Goal: Transaction & Acquisition: Purchase product/service

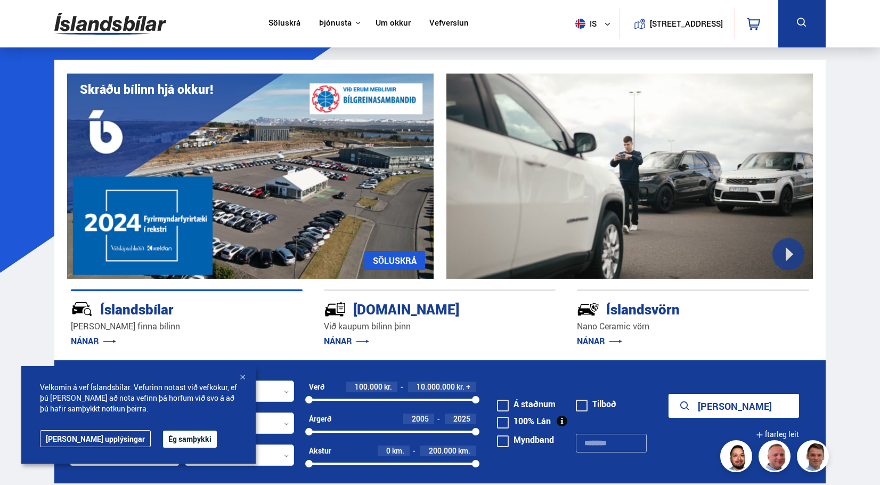
click at [280, 21] on link "Söluskrá" at bounding box center [285, 23] width 32 height 11
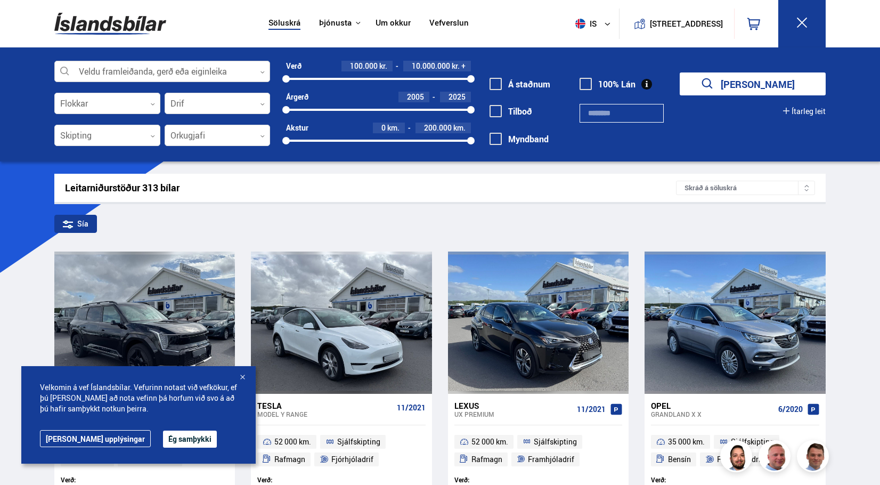
click at [141, 79] on div at bounding box center [162, 71] width 216 height 21
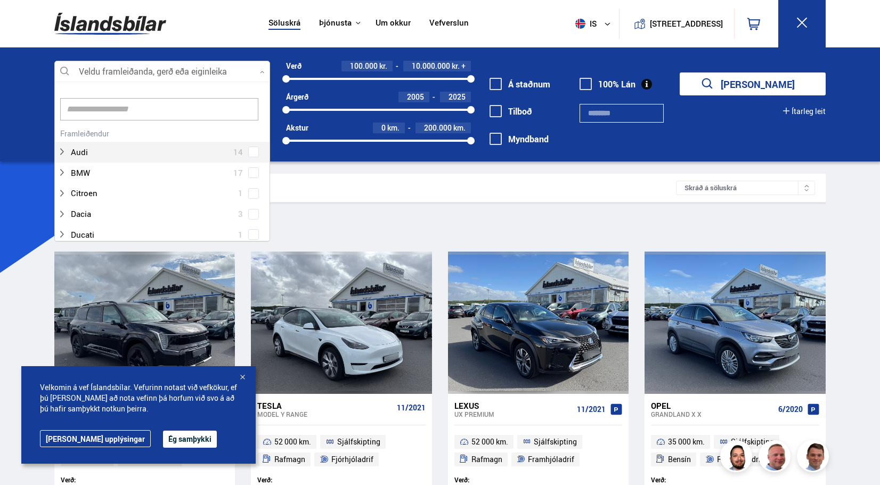
scroll to position [159, 213]
click at [131, 112] on input at bounding box center [159, 109] width 198 height 22
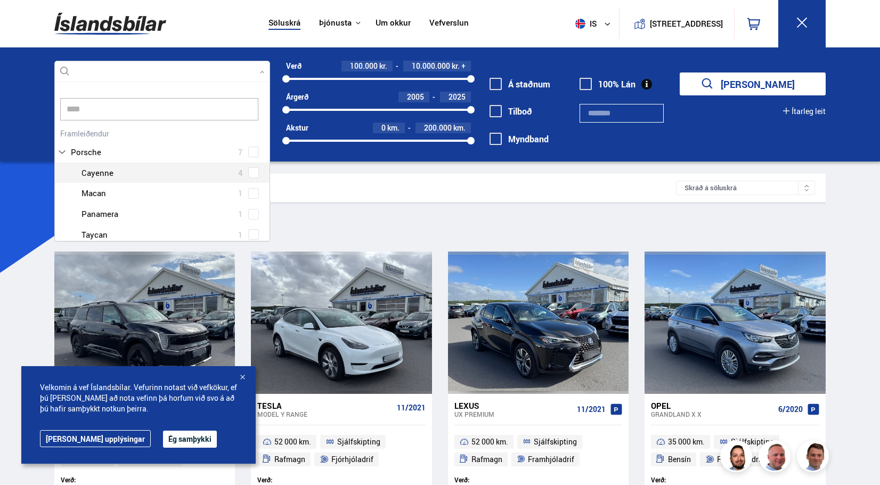
click at [115, 175] on div at bounding box center [173, 172] width 188 height 15
click at [249, 172] on div "Porsche 7 Porsche Cayenne 4 Porsche Macan 1 Porsche Panamera 1 Porsche Taycan 1" at bounding box center [162, 185] width 215 height 119
type input "****"
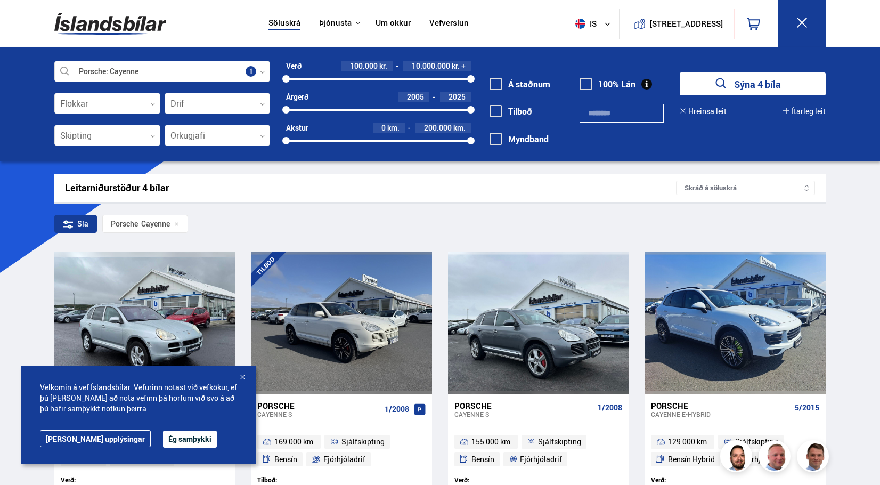
click at [238, 379] on div at bounding box center [242, 378] width 11 height 11
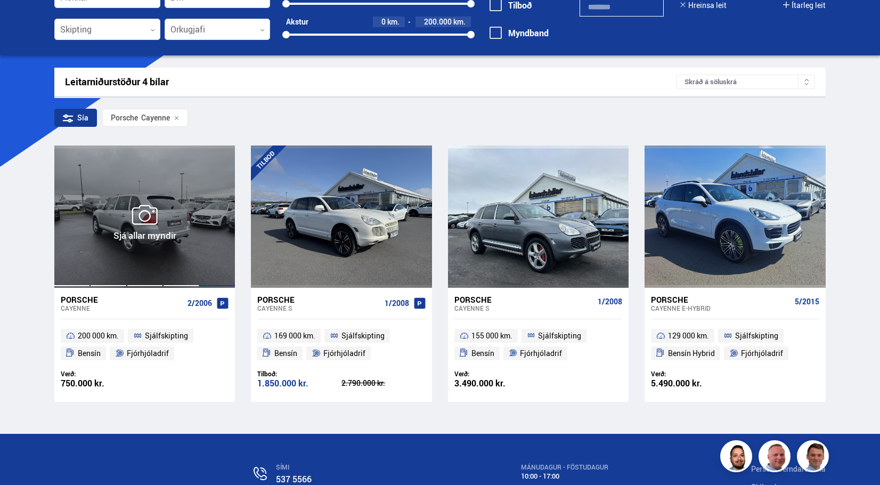
scroll to position [107, 0]
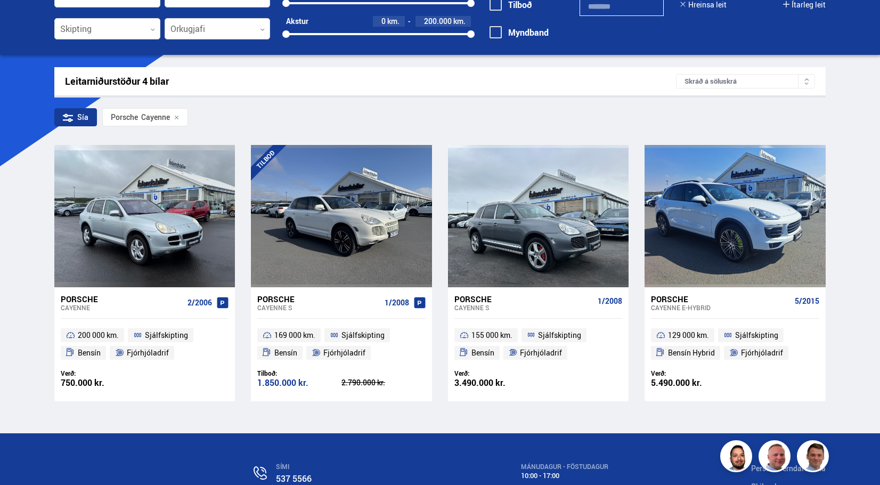
click at [297, 304] on div "Cayenne S" at bounding box center [318, 307] width 123 height 7
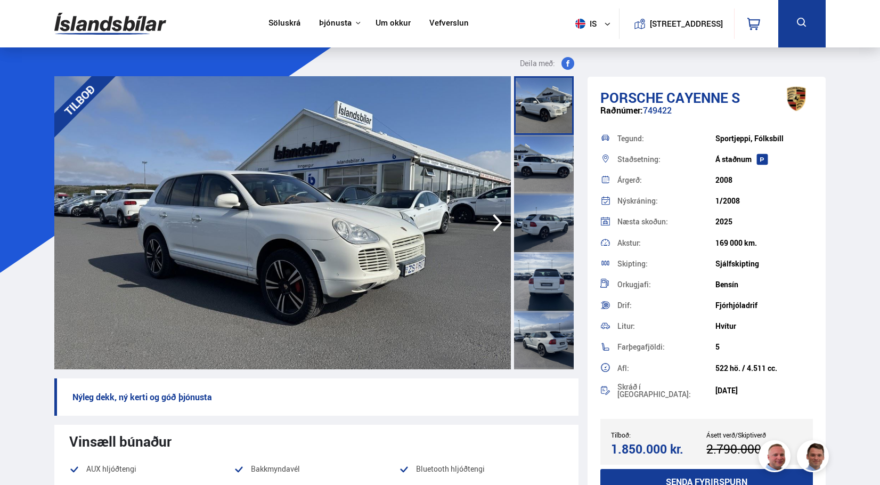
click at [500, 230] on icon "button" at bounding box center [497, 223] width 21 height 26
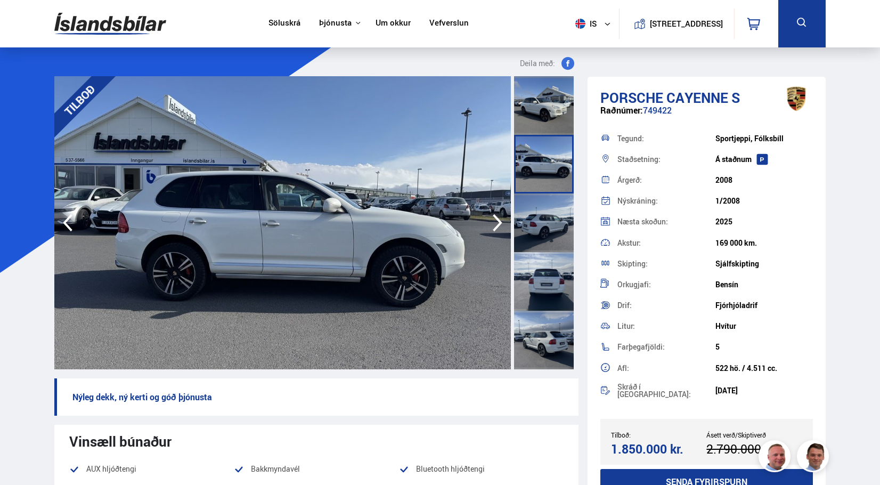
click at [500, 230] on icon "button" at bounding box center [497, 223] width 21 height 26
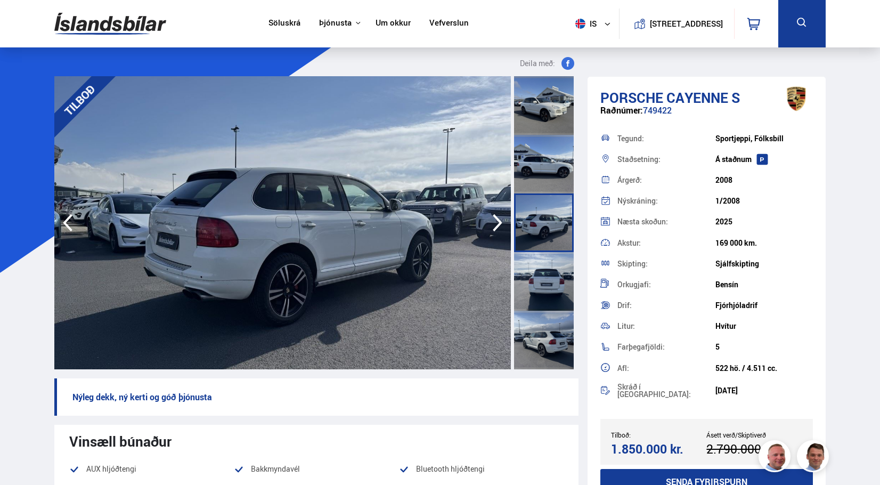
click at [500, 230] on icon "button" at bounding box center [497, 223] width 21 height 26
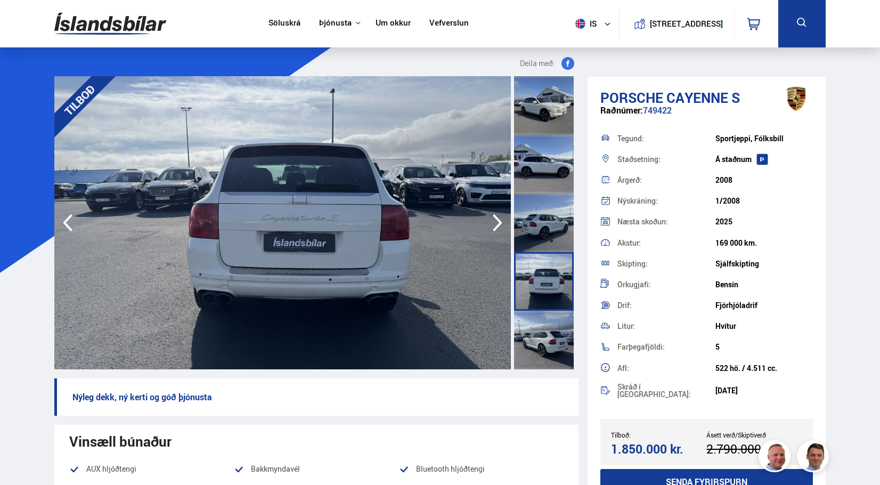
click at [500, 230] on icon "button" at bounding box center [497, 223] width 21 height 26
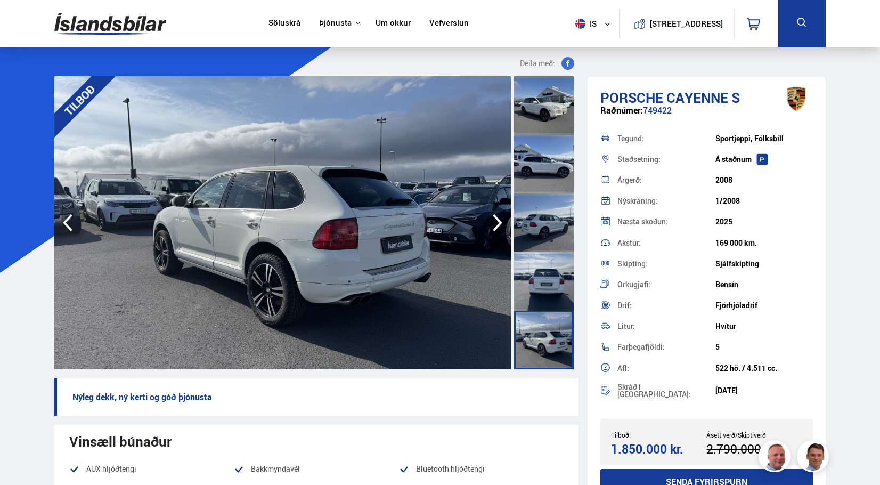
click at [500, 230] on icon "button" at bounding box center [497, 223] width 21 height 26
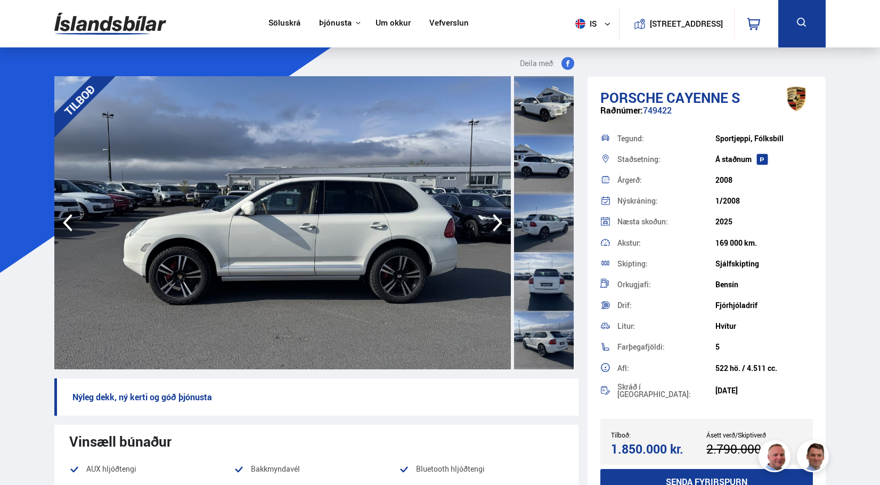
click at [500, 230] on icon "button" at bounding box center [497, 223] width 21 height 26
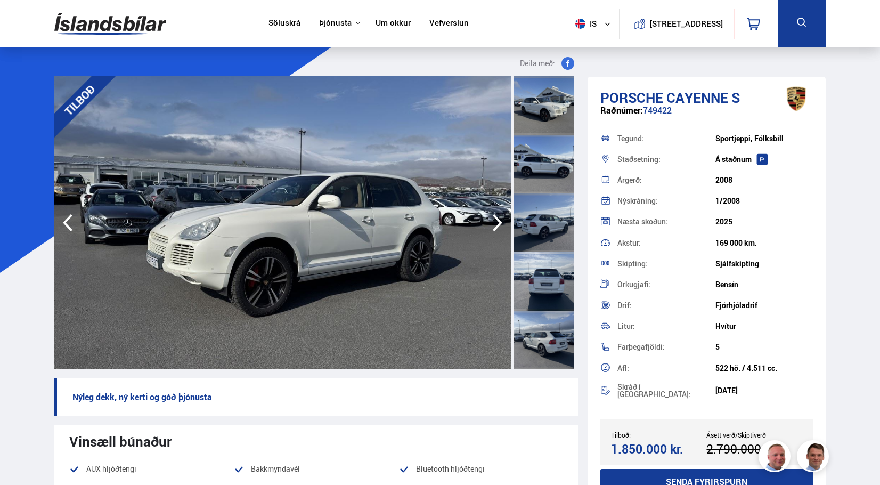
click at [500, 230] on icon "button" at bounding box center [497, 223] width 21 height 26
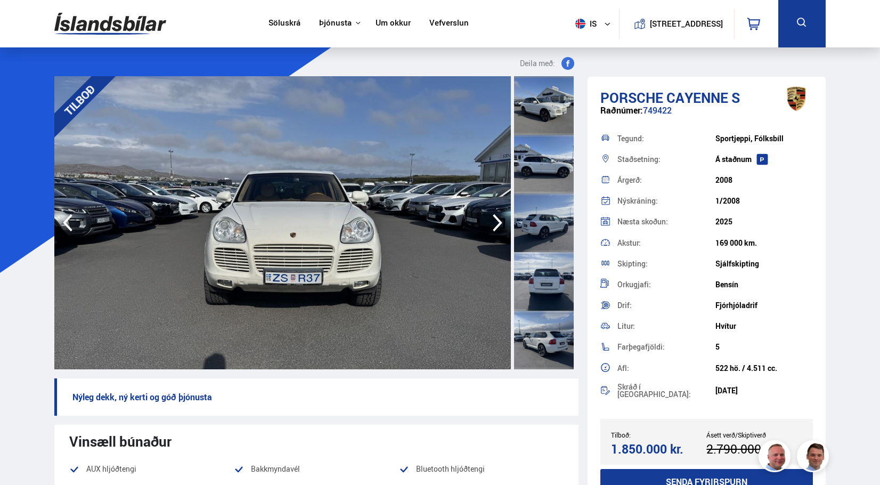
click at [500, 230] on icon "button" at bounding box center [497, 223] width 21 height 26
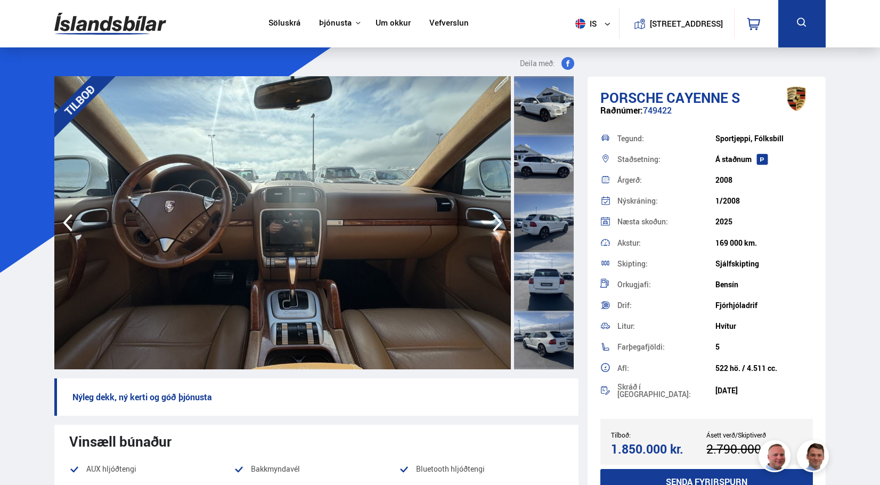
click at [500, 230] on icon "button" at bounding box center [497, 223] width 21 height 26
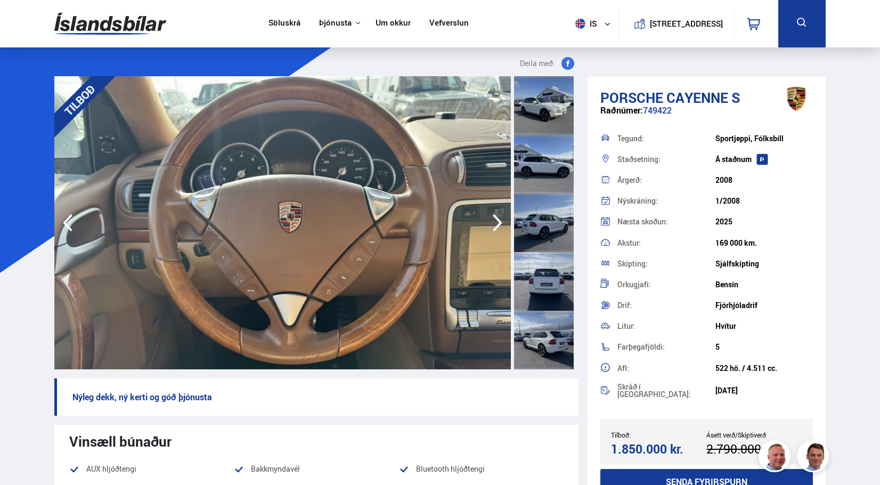
click at [63, 229] on icon "button" at bounding box center [67, 223] width 21 height 26
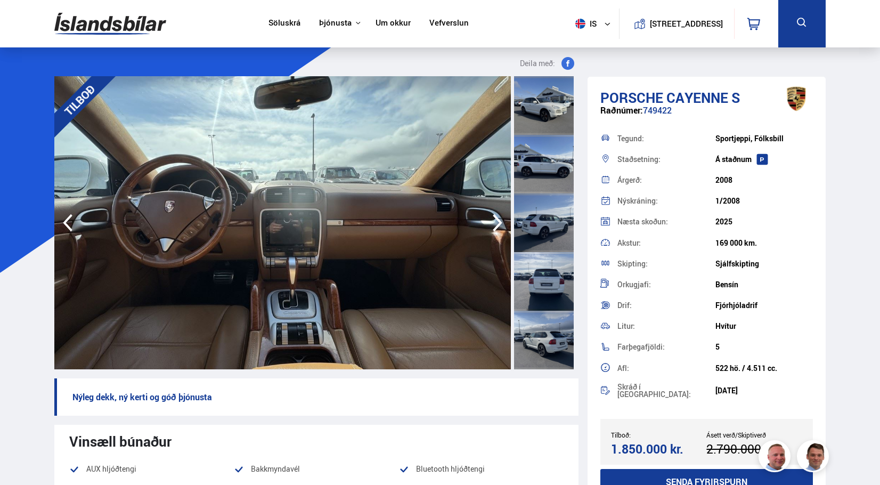
click at [492, 226] on icon "button" at bounding box center [497, 223] width 21 height 26
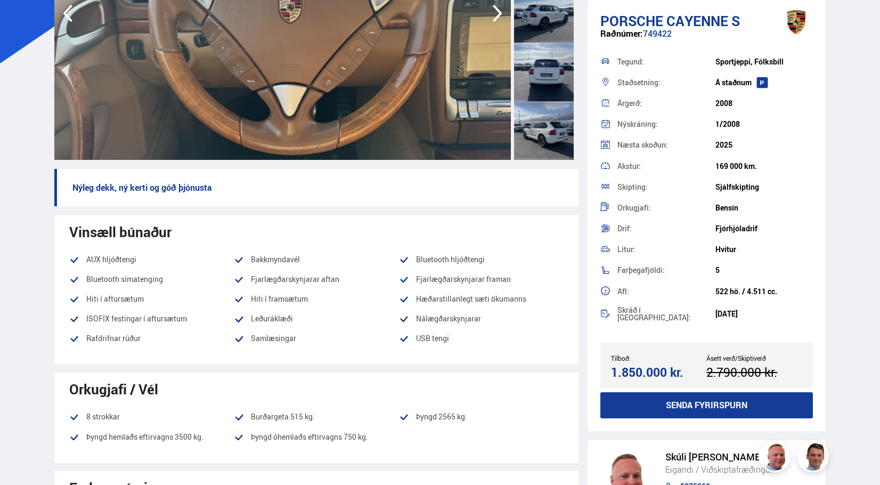
scroll to position [213, 0]
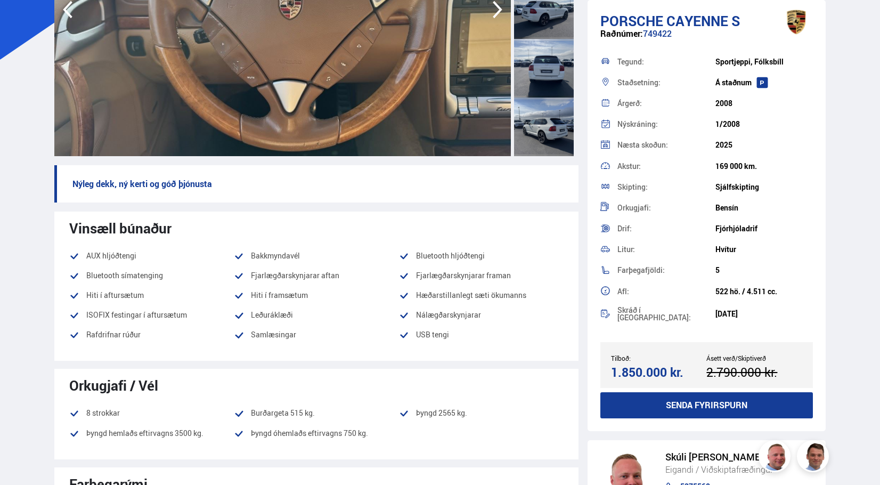
click at [721, 108] on div "2008" at bounding box center [765, 103] width 98 height 9
click at [724, 105] on div "2008" at bounding box center [765, 103] width 98 height 9
click at [736, 163] on div "169 000 km." at bounding box center [765, 166] width 98 height 9
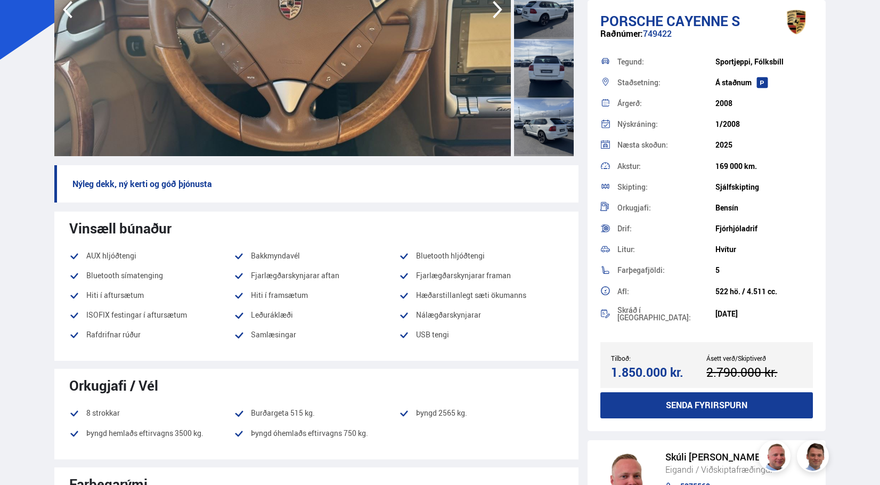
click at [736, 163] on div "169 000 km." at bounding box center [765, 166] width 98 height 9
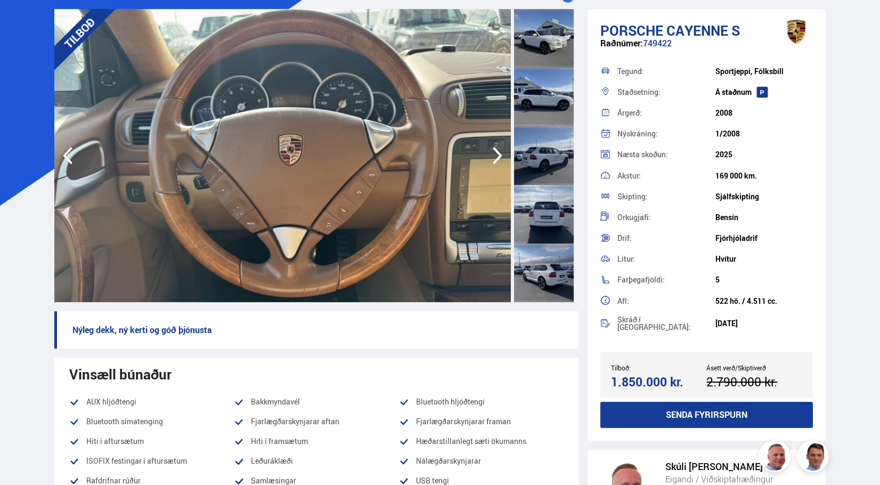
scroll to position [0, 0]
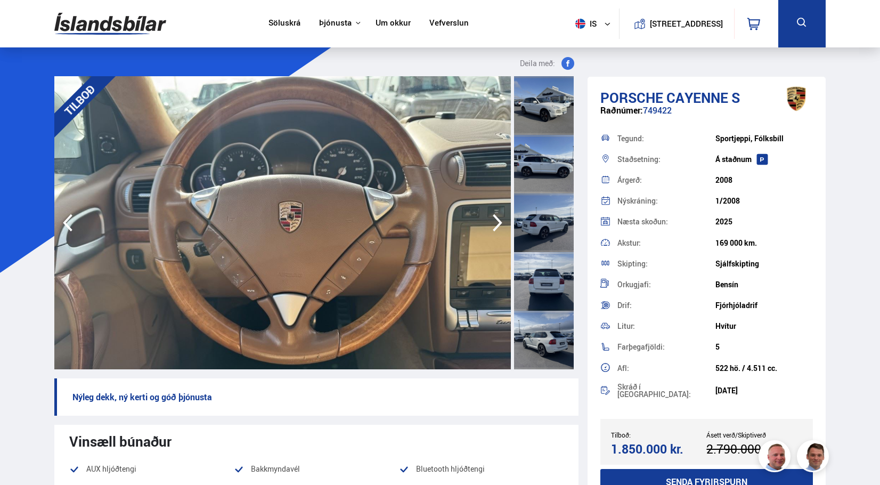
click at [499, 220] on icon "button" at bounding box center [498, 223] width 10 height 18
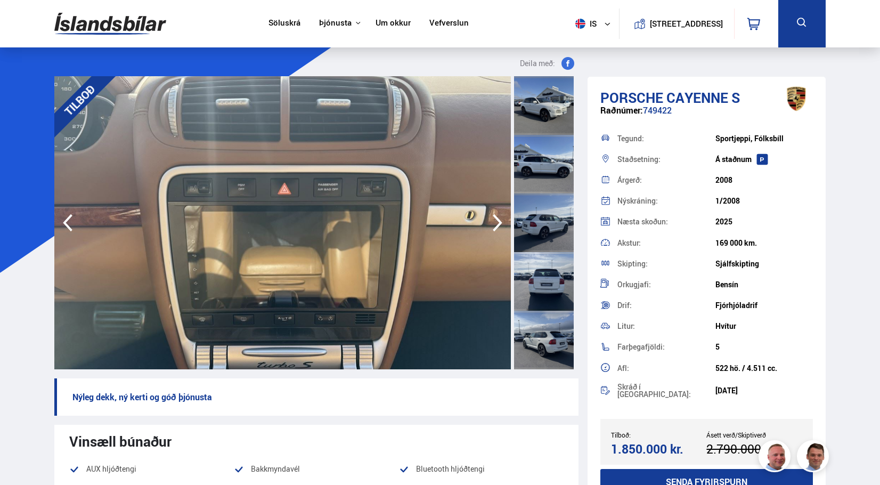
click at [499, 220] on icon "button" at bounding box center [498, 223] width 10 height 18
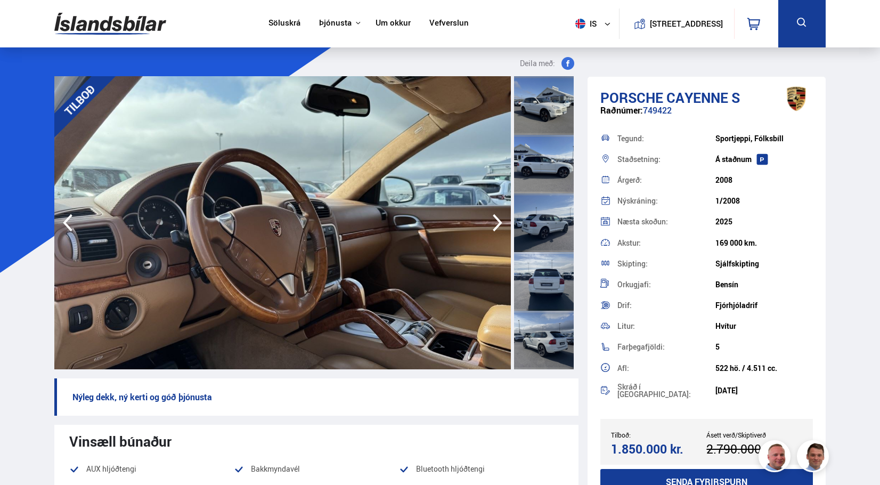
click at [499, 220] on icon "button" at bounding box center [498, 223] width 10 height 18
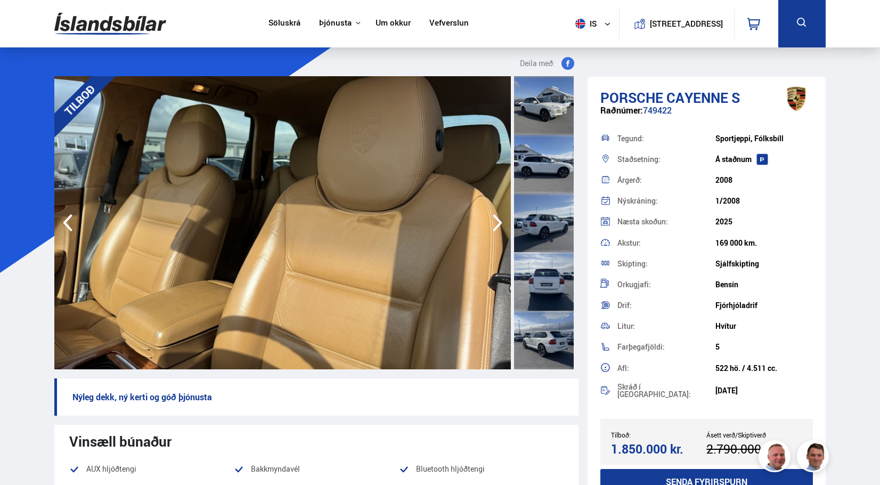
click at [499, 220] on icon "button" at bounding box center [498, 223] width 10 height 18
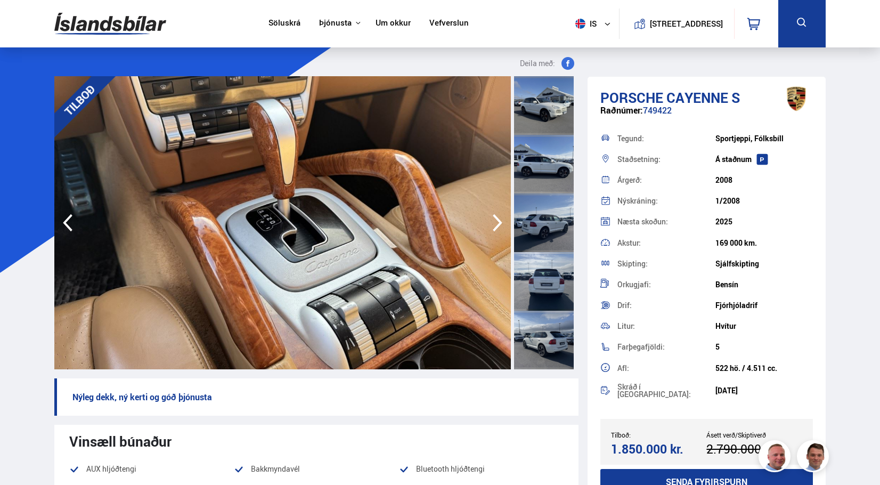
click at [72, 209] on img at bounding box center [282, 222] width 457 height 293
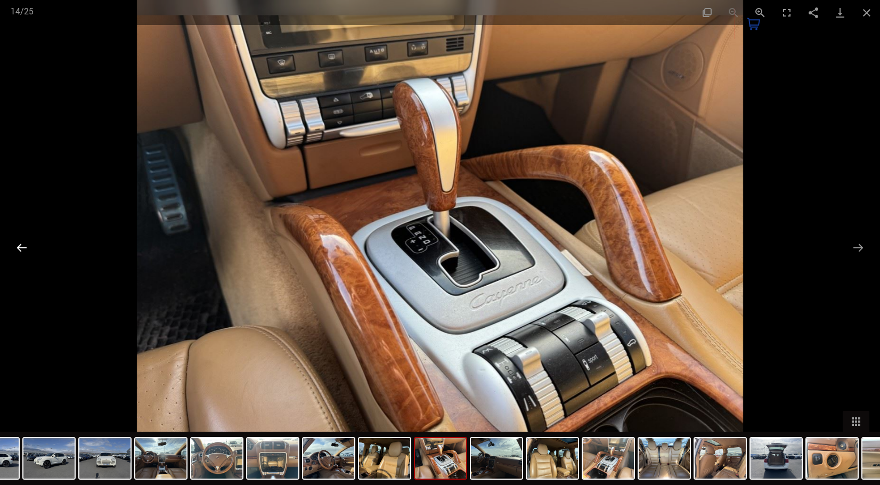
click at [14, 249] on button "Previous slide" at bounding box center [22, 247] width 22 height 21
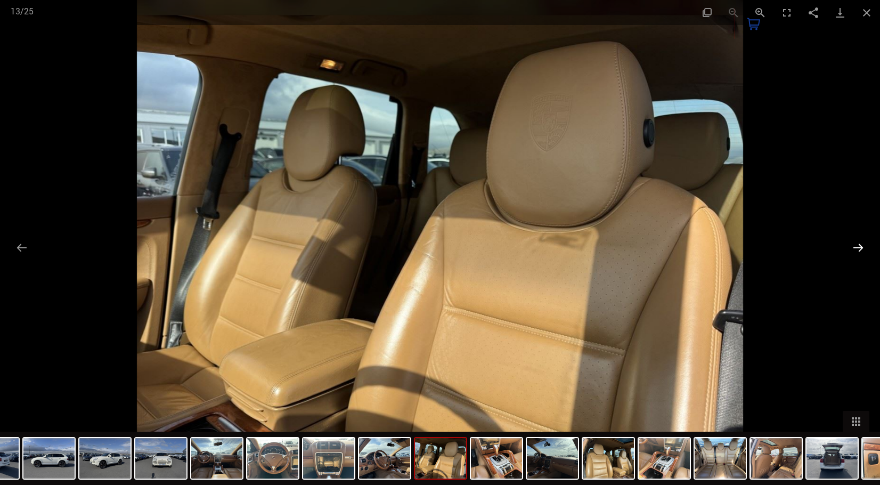
click at [854, 247] on button "Next slide" at bounding box center [858, 247] width 22 height 21
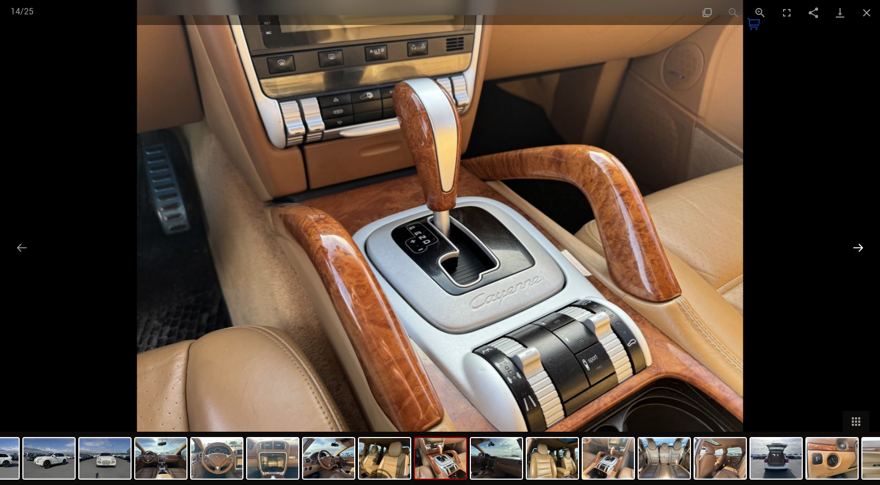
click at [851, 248] on button "Next slide" at bounding box center [858, 247] width 22 height 21
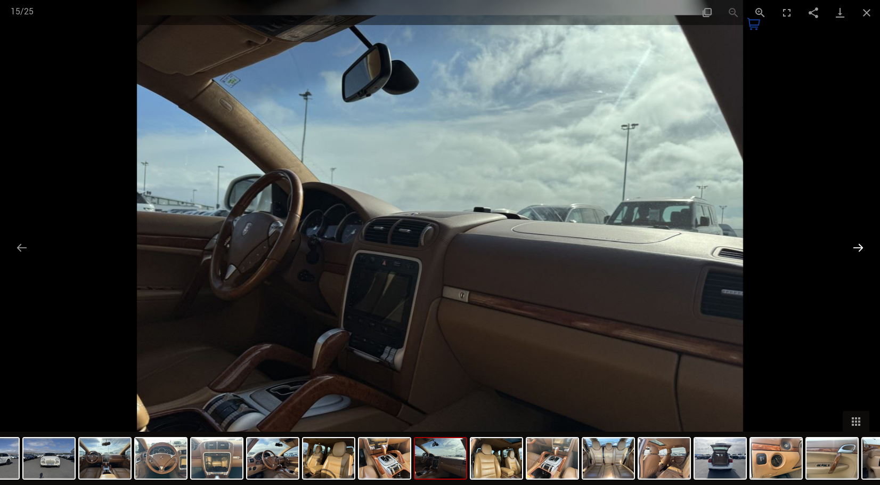
click at [852, 248] on button "Next slide" at bounding box center [858, 247] width 22 height 21
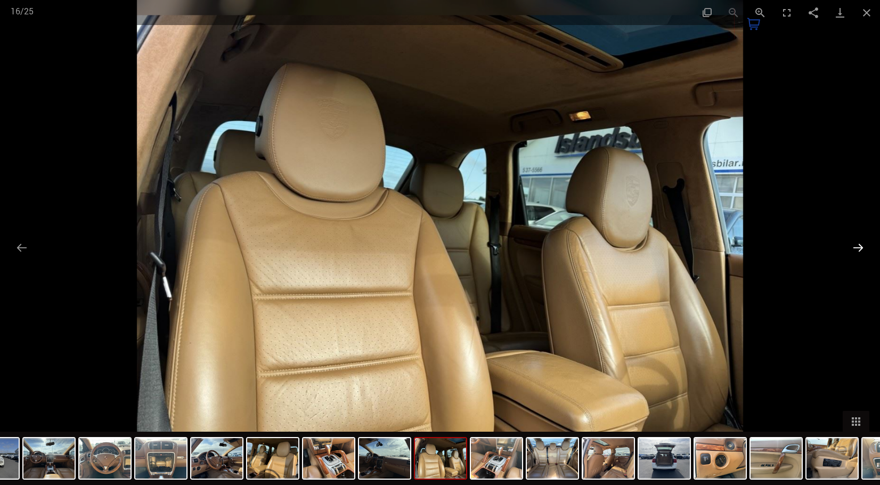
click at [852, 248] on button "Next slide" at bounding box center [858, 247] width 22 height 21
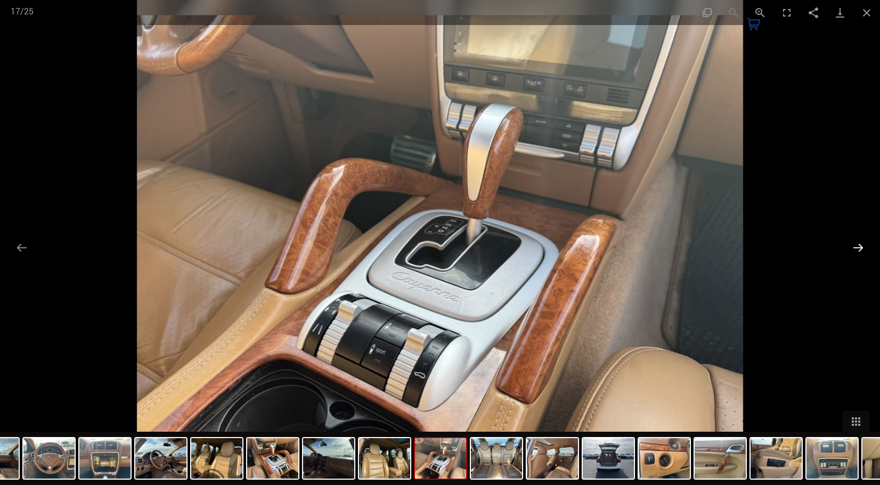
click at [859, 248] on button "Next slide" at bounding box center [858, 247] width 22 height 21
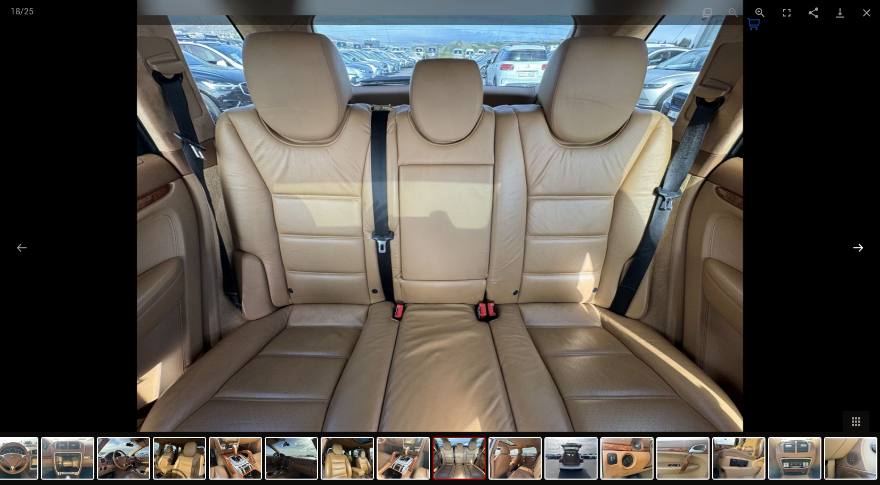
click at [859, 242] on button "Next slide" at bounding box center [858, 247] width 22 height 21
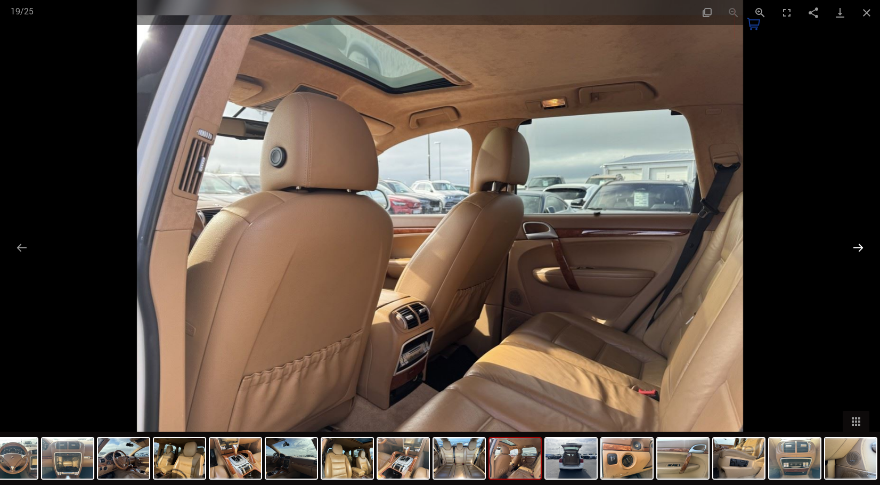
click at [859, 242] on button "Next slide" at bounding box center [858, 247] width 22 height 21
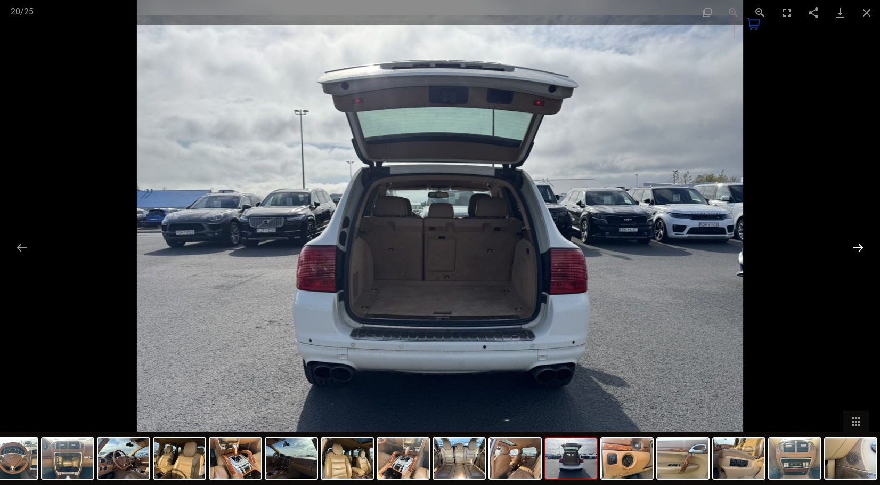
click at [859, 242] on button "Next slide" at bounding box center [858, 247] width 22 height 21
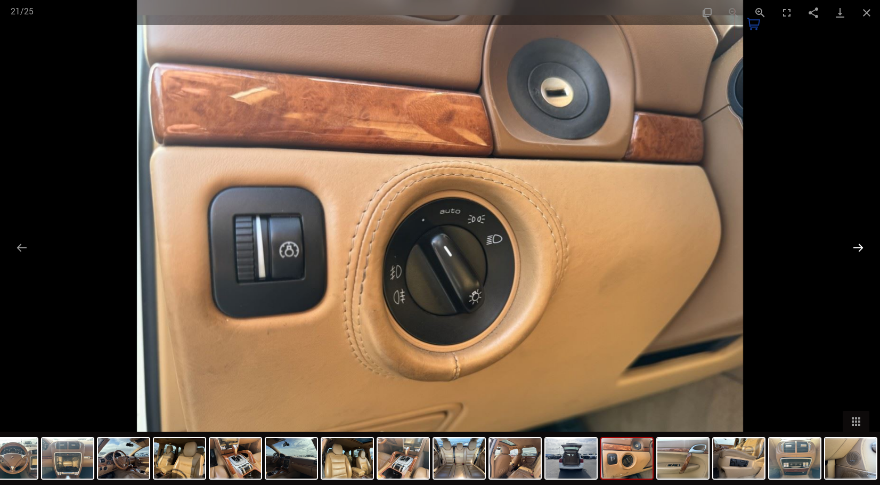
click at [859, 242] on button "Next slide" at bounding box center [858, 247] width 22 height 21
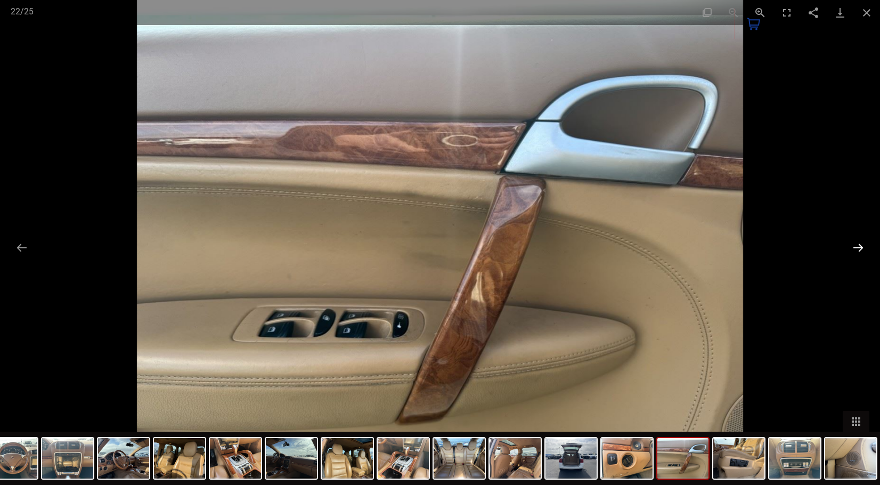
click at [859, 242] on button "Next slide" at bounding box center [858, 247] width 22 height 21
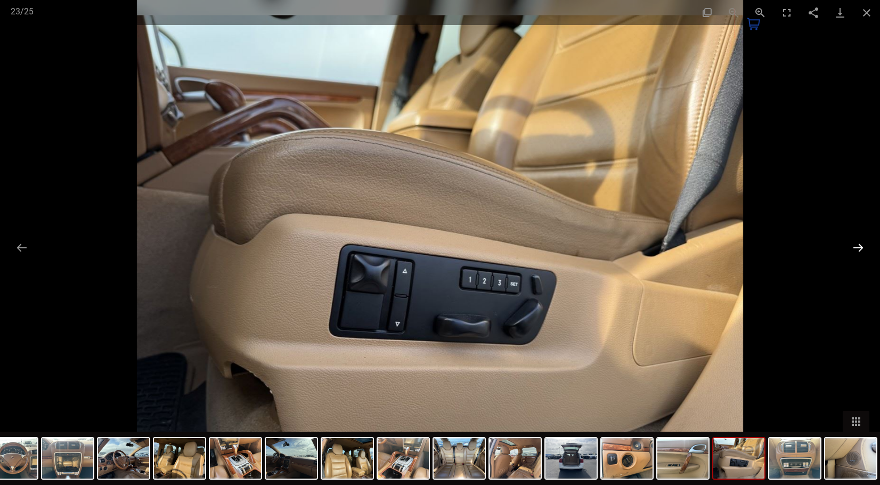
click at [859, 242] on button "Next slide" at bounding box center [858, 247] width 22 height 21
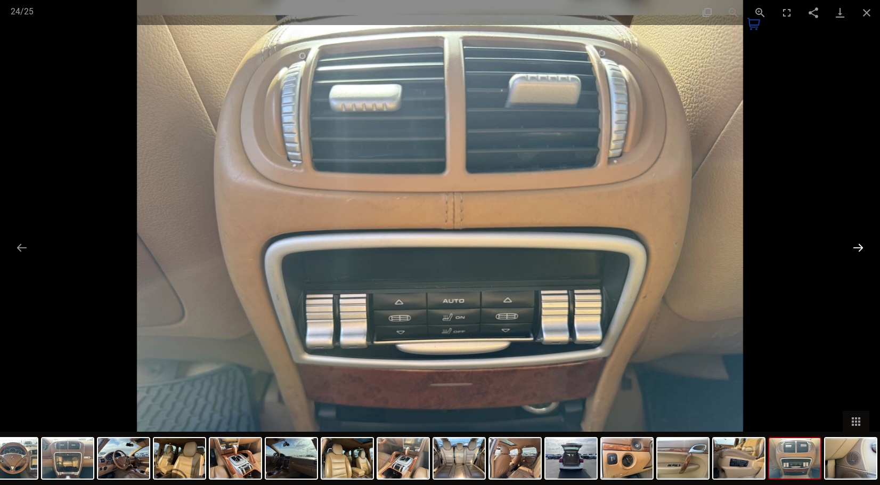
click at [859, 242] on button "Next slide" at bounding box center [858, 247] width 22 height 21
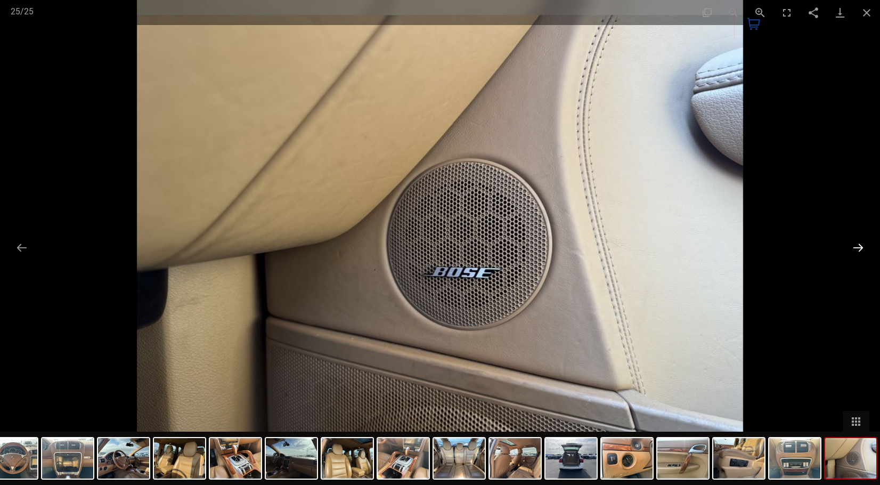
click at [859, 242] on button "Next slide" at bounding box center [858, 247] width 22 height 21
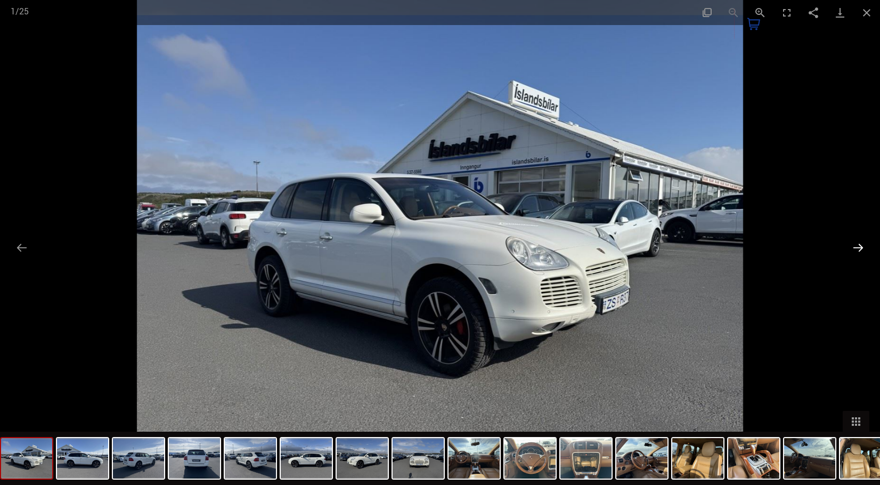
click at [859, 249] on button "Next slide" at bounding box center [858, 247] width 22 height 21
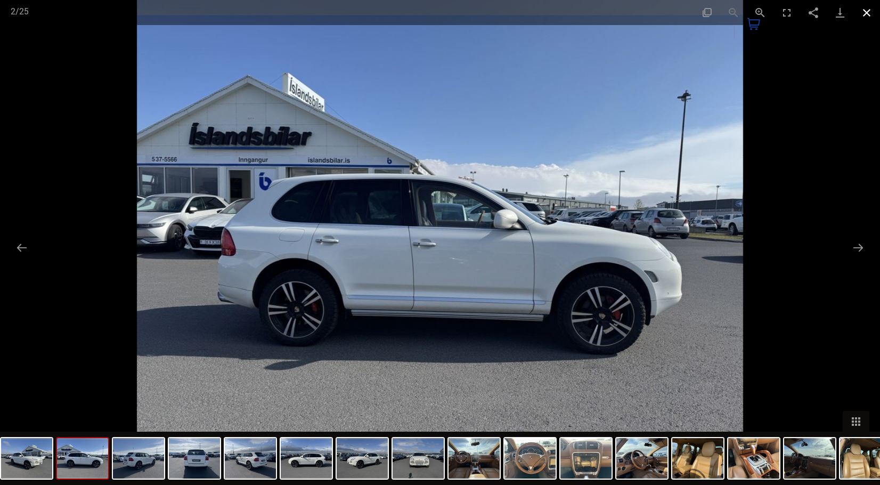
click at [857, 12] on button "Close gallery" at bounding box center [867, 12] width 27 height 25
